Goal: Task Accomplishment & Management: Manage account settings

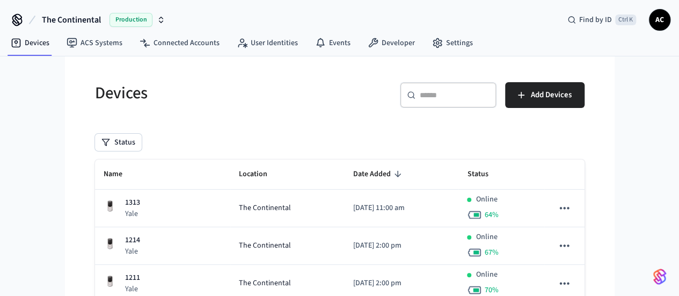
click at [161, 21] on icon "button" at bounding box center [161, 20] width 9 height 9
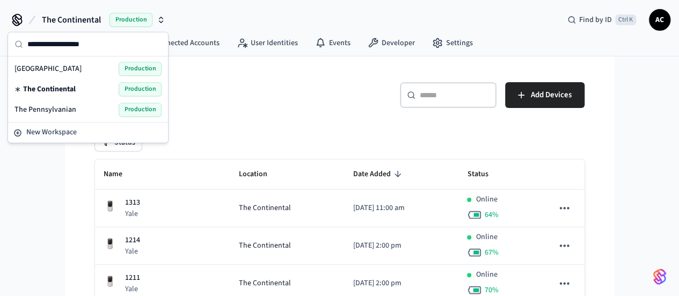
click at [58, 105] on span "The Pennsylvanian" at bounding box center [45, 109] width 62 height 11
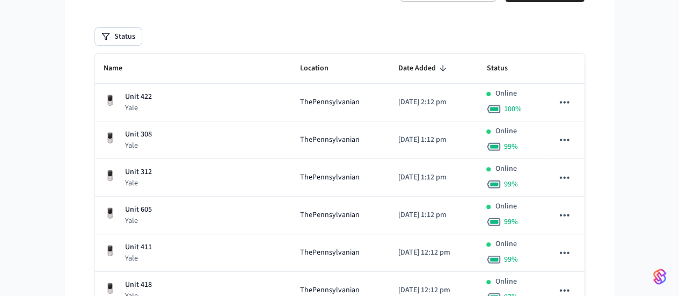
scroll to position [107, 0]
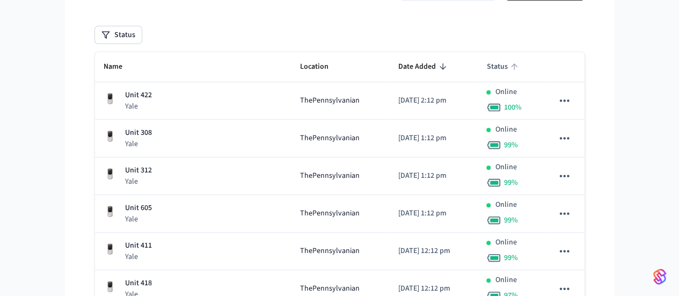
click at [521, 69] on span "Status" at bounding box center [503, 66] width 35 height 17
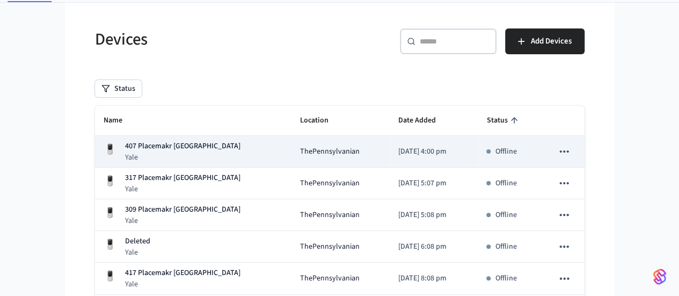
scroll to position [0, 0]
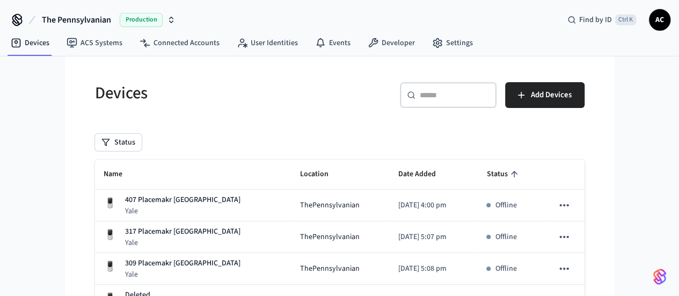
click at [385, 109] on div "​ ​ Add Devices" at bounding box center [465, 99] width 238 height 34
drag, startPoint x: 399, startPoint y: 125, endPoint x: 432, endPoint y: 45, distance: 87.3
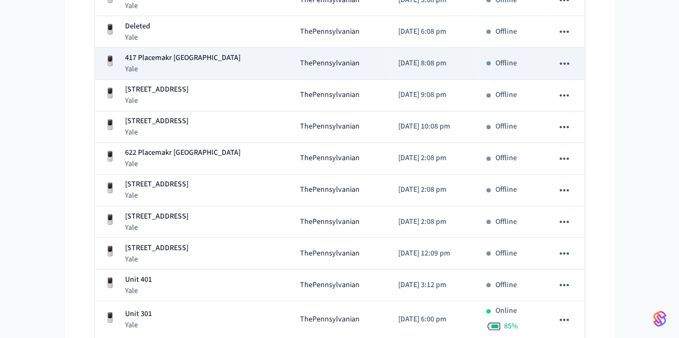
scroll to position [107, 0]
